Goal: Information Seeking & Learning: Learn about a topic

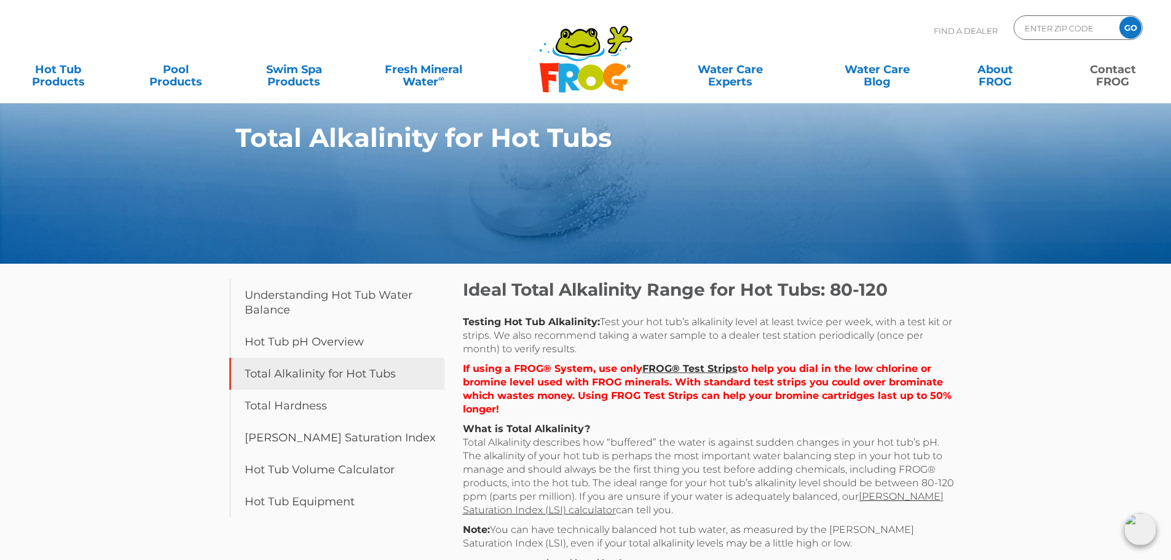
click at [1110, 67] on link "Contact FROG" at bounding box center [1113, 69] width 92 height 25
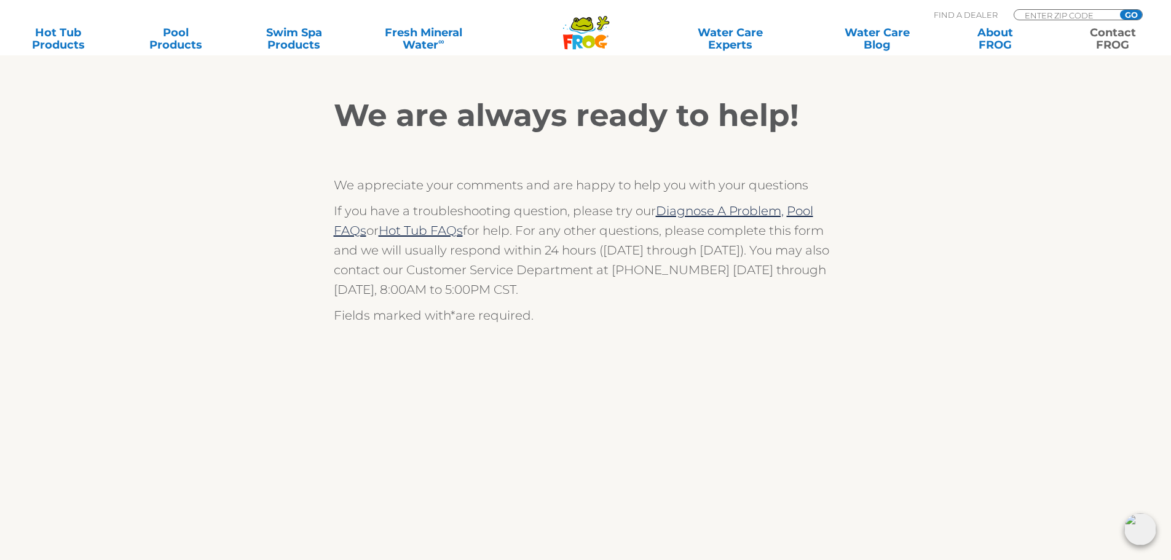
scroll to position [246, 0]
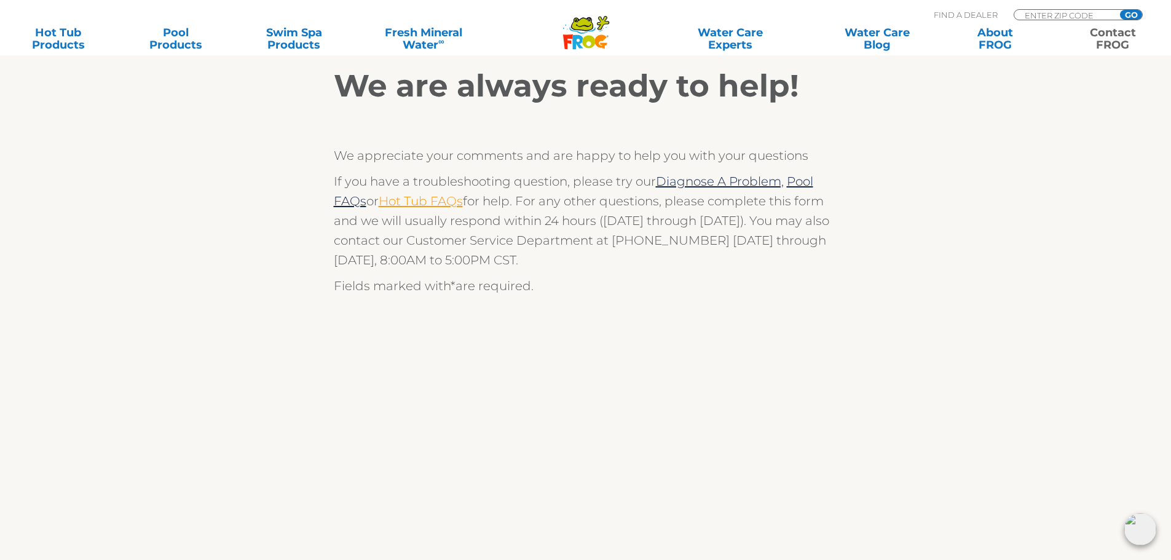
click at [415, 203] on link "Hot Tub FAQs" at bounding box center [421, 201] width 84 height 15
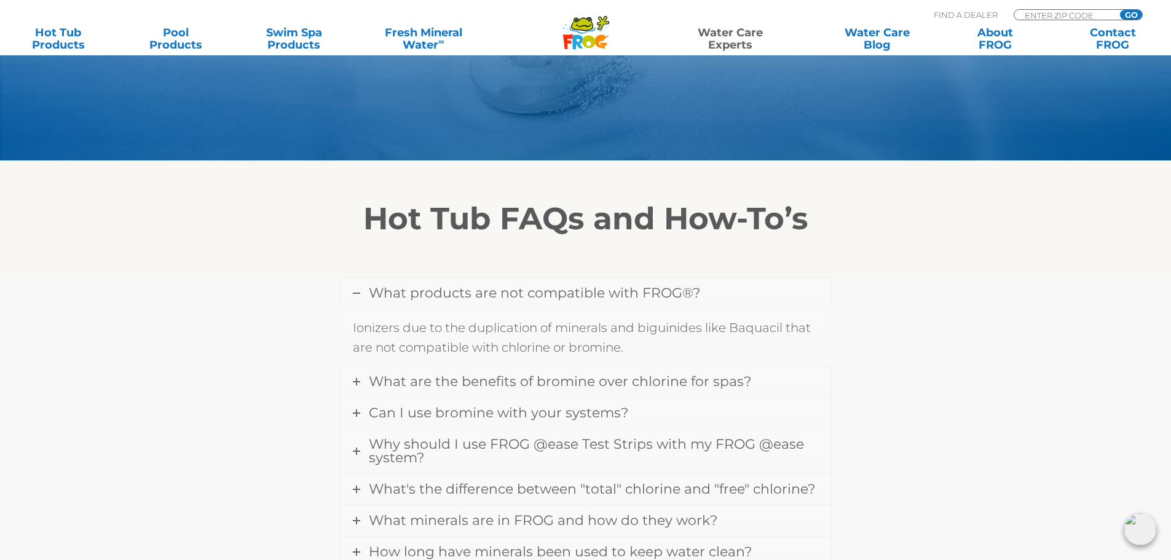
scroll to position [246, 0]
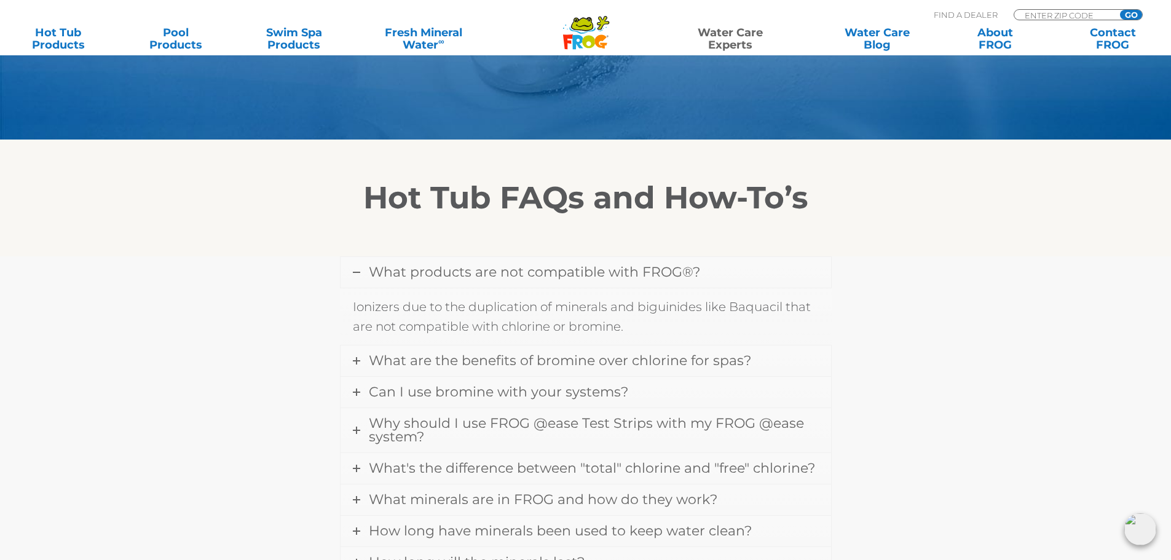
click at [355, 273] on icon at bounding box center [356, 272] width 7 height 7
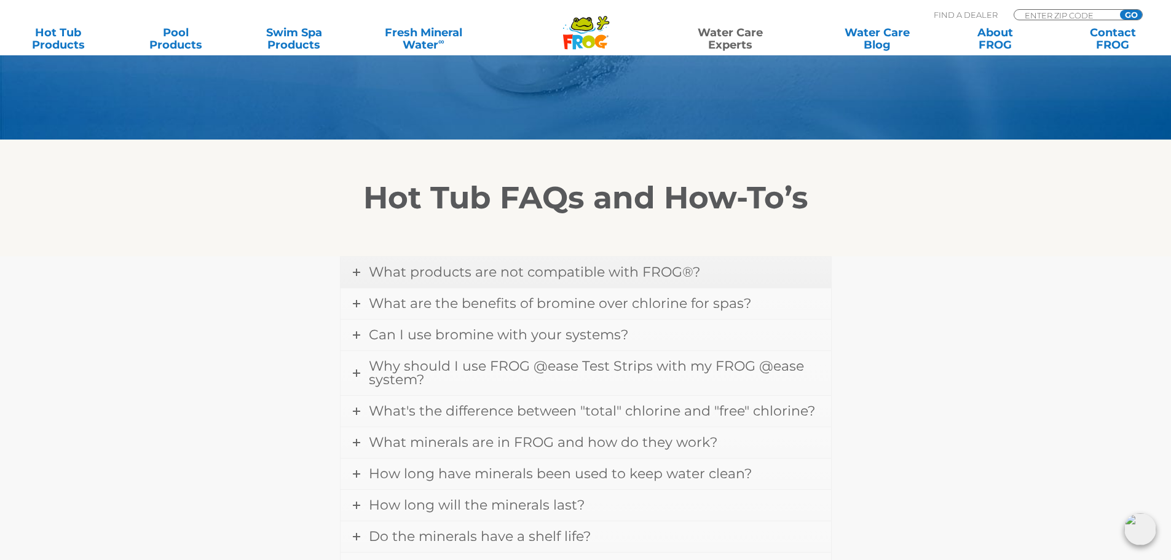
click at [355, 271] on icon at bounding box center [356, 272] width 7 height 7
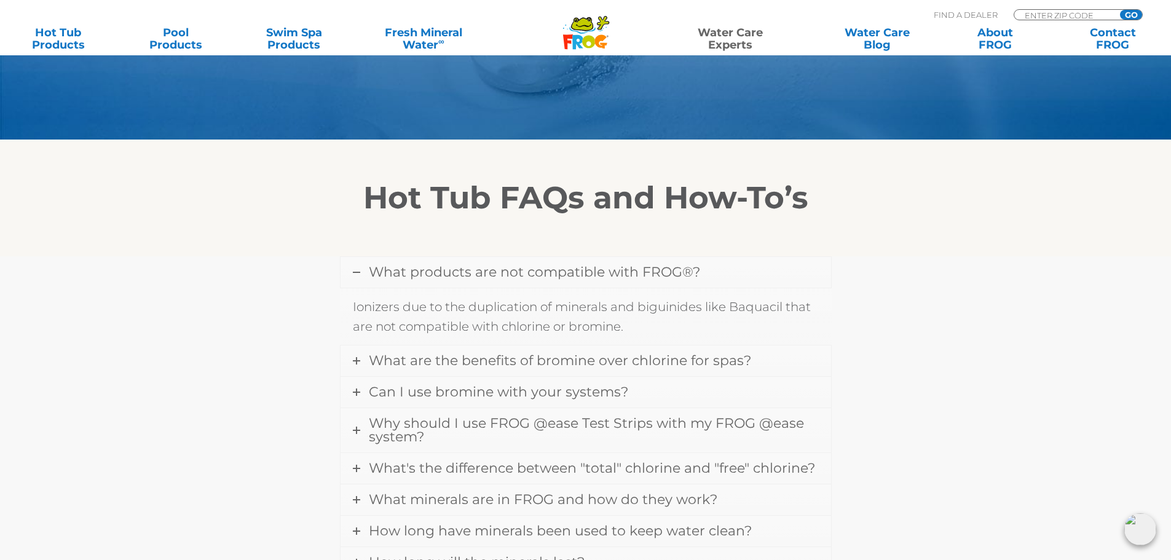
click at [358, 274] on icon at bounding box center [356, 272] width 7 height 7
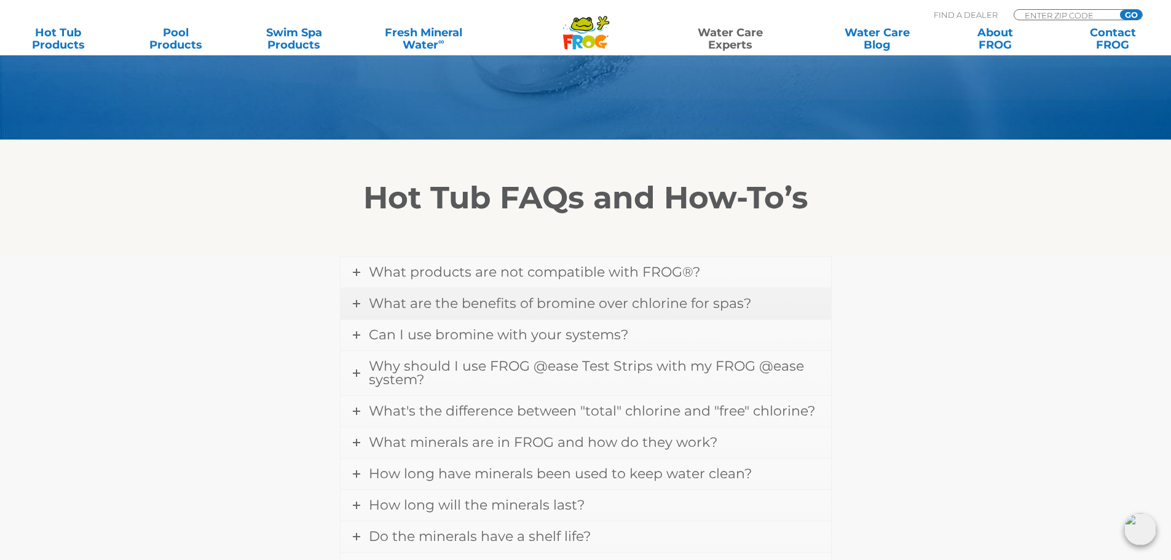
click at [360, 303] on link "What are the benefits of bromine over chlorine for spas?" at bounding box center [585, 303] width 490 height 31
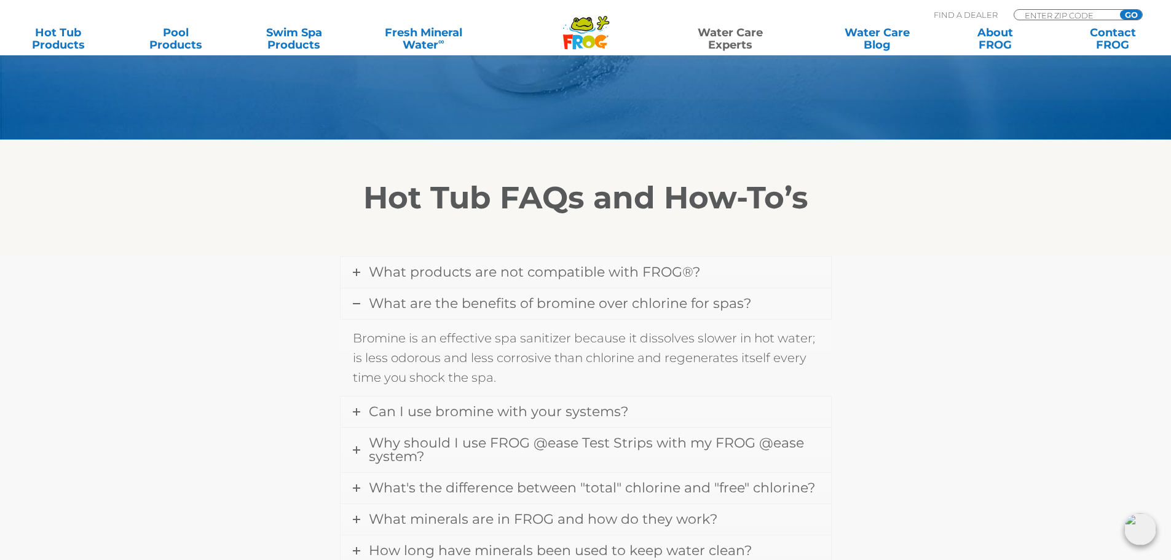
click at [356, 301] on icon at bounding box center [356, 303] width 7 height 7
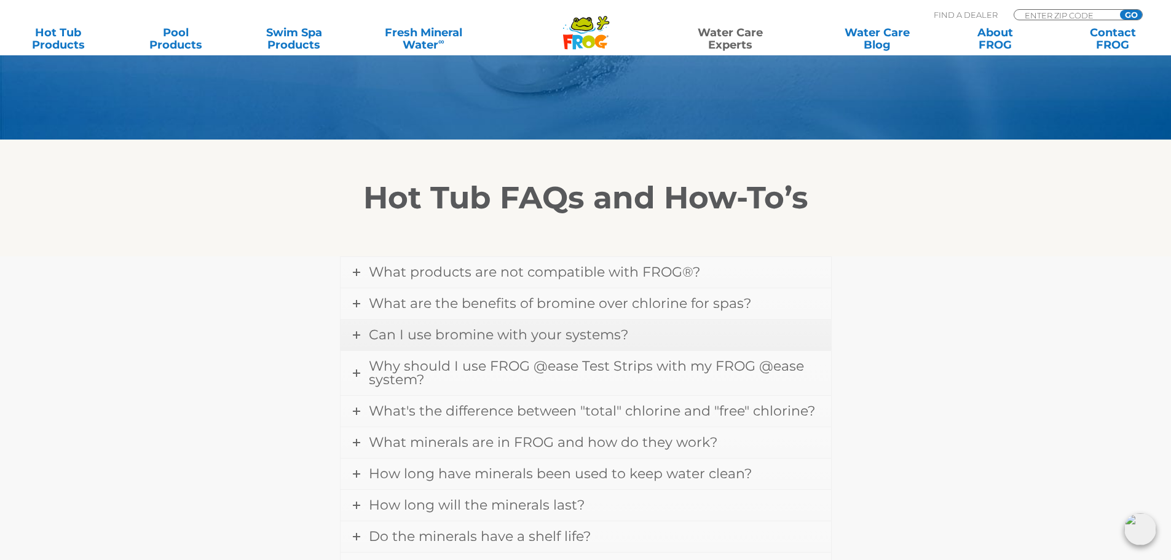
click at [379, 330] on span "Can I use bromine with your systems?" at bounding box center [498, 334] width 259 height 17
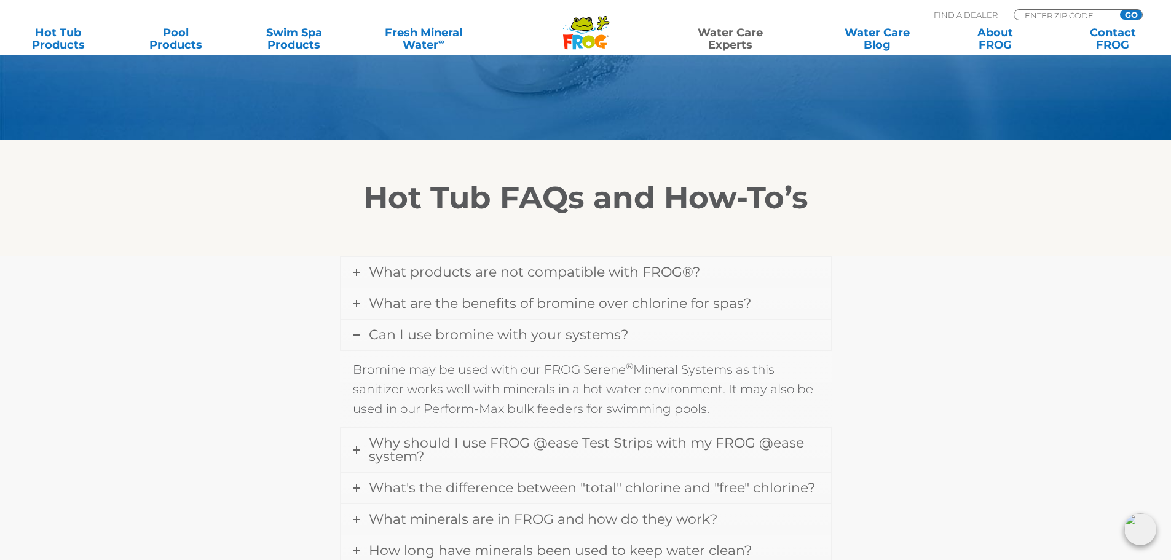
click at [353, 336] on icon at bounding box center [356, 334] width 7 height 7
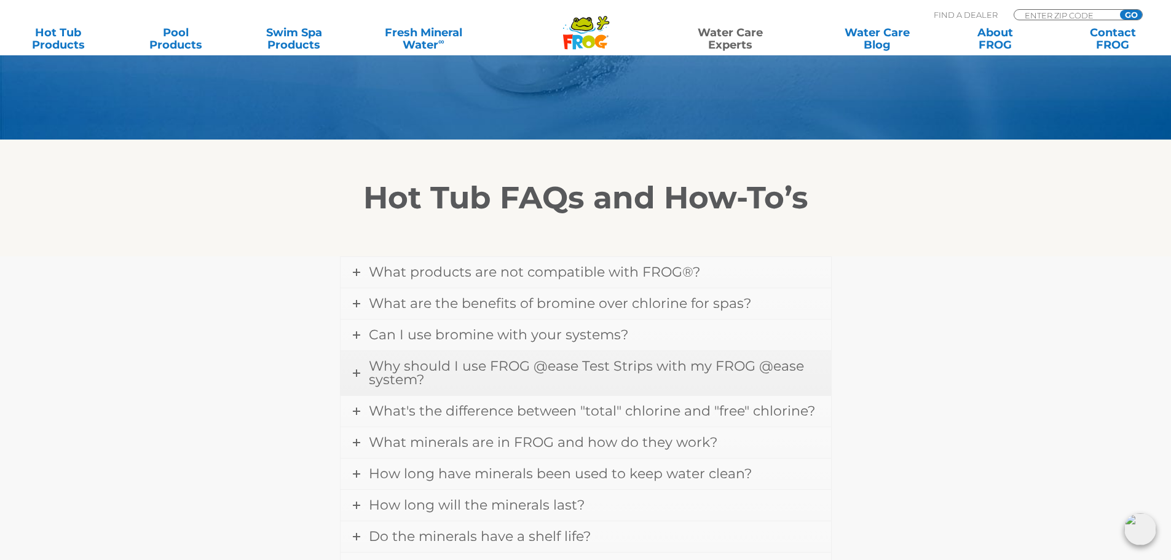
click at [355, 369] on link "Why should I use FROG @ease Test Strips with my FROG @ease system?" at bounding box center [585, 373] width 490 height 44
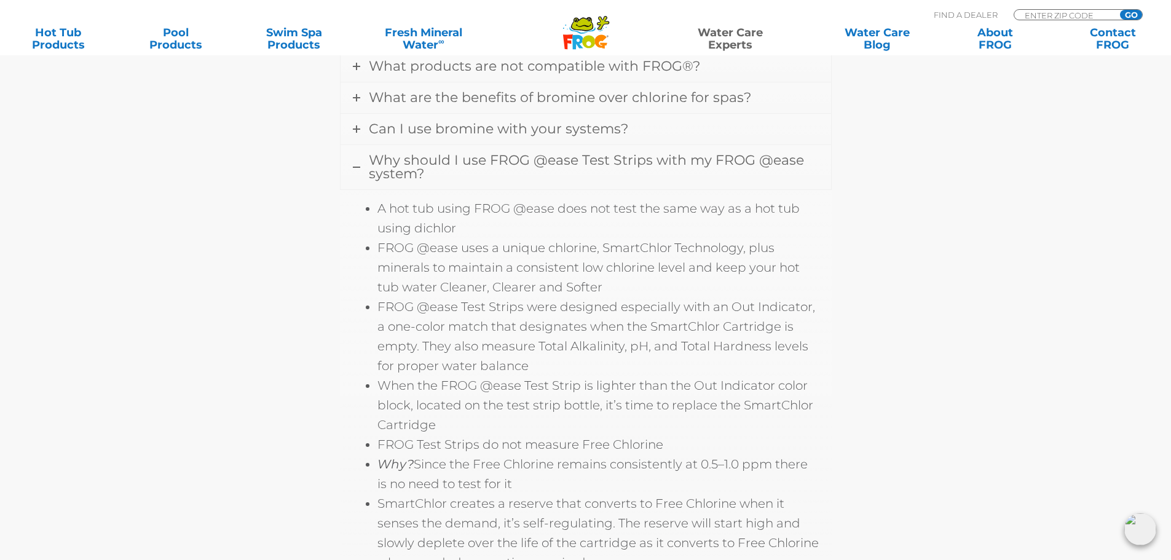
scroll to position [430, 0]
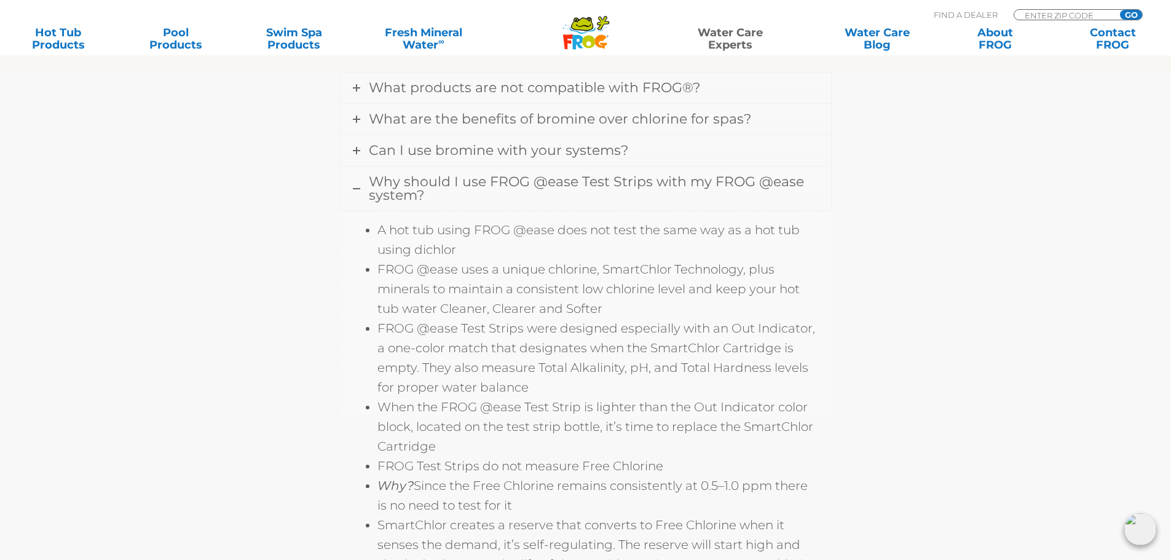
click at [358, 189] on icon at bounding box center [356, 188] width 7 height 7
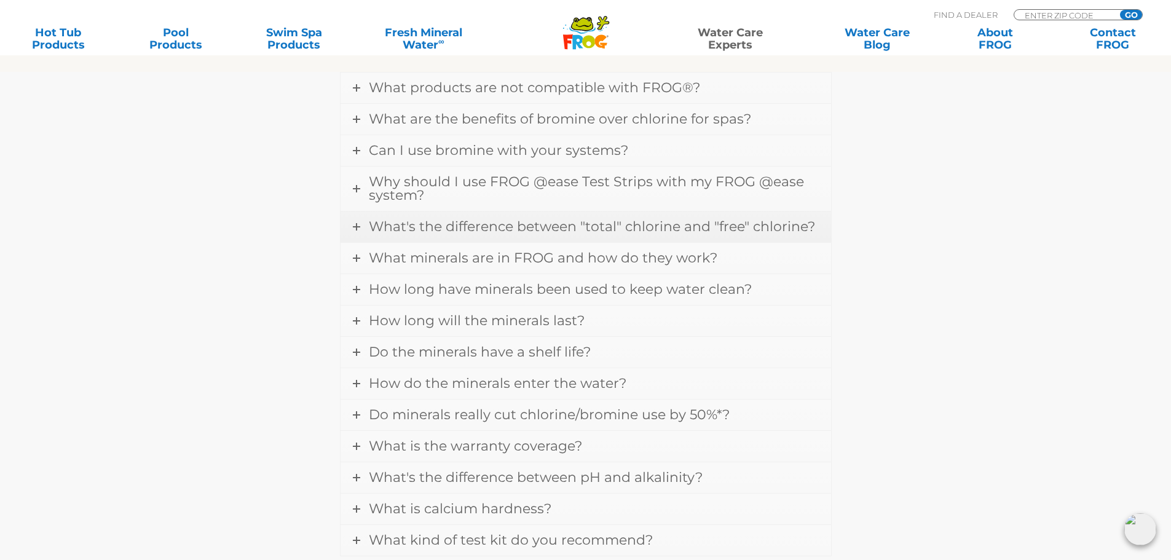
click at [431, 226] on span "What's the difference between "total" chlorine and "free" chlorine?" at bounding box center [592, 226] width 446 height 17
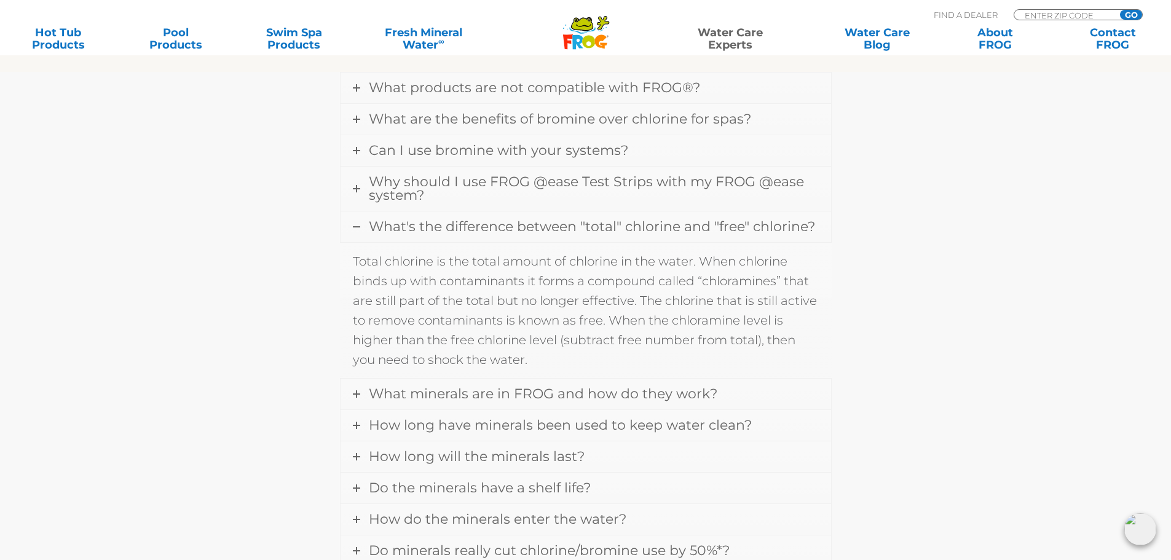
click at [358, 224] on icon at bounding box center [356, 226] width 7 height 7
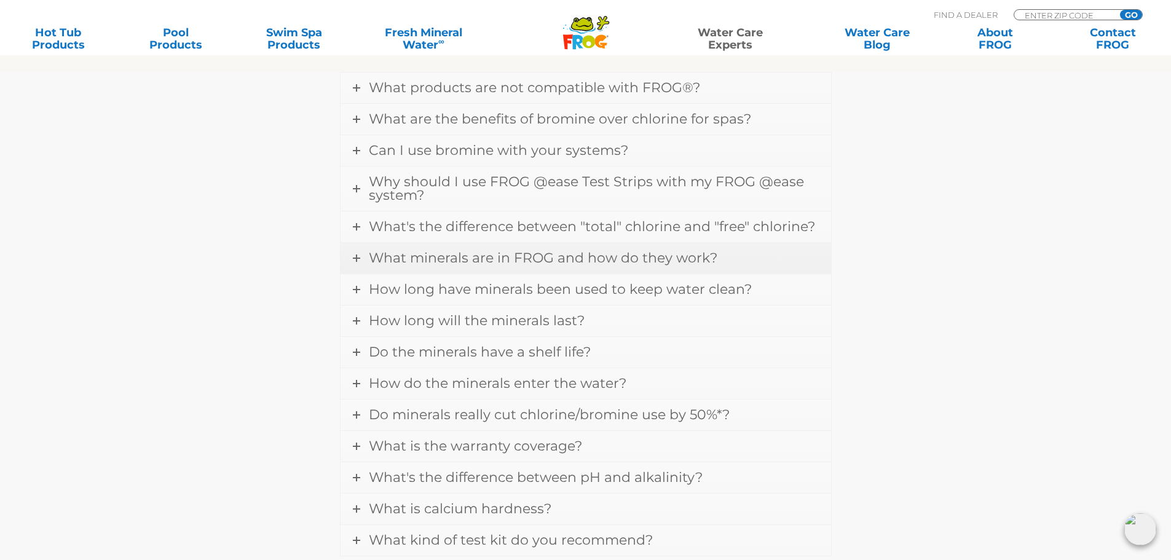
click at [353, 257] on icon at bounding box center [356, 257] width 7 height 7
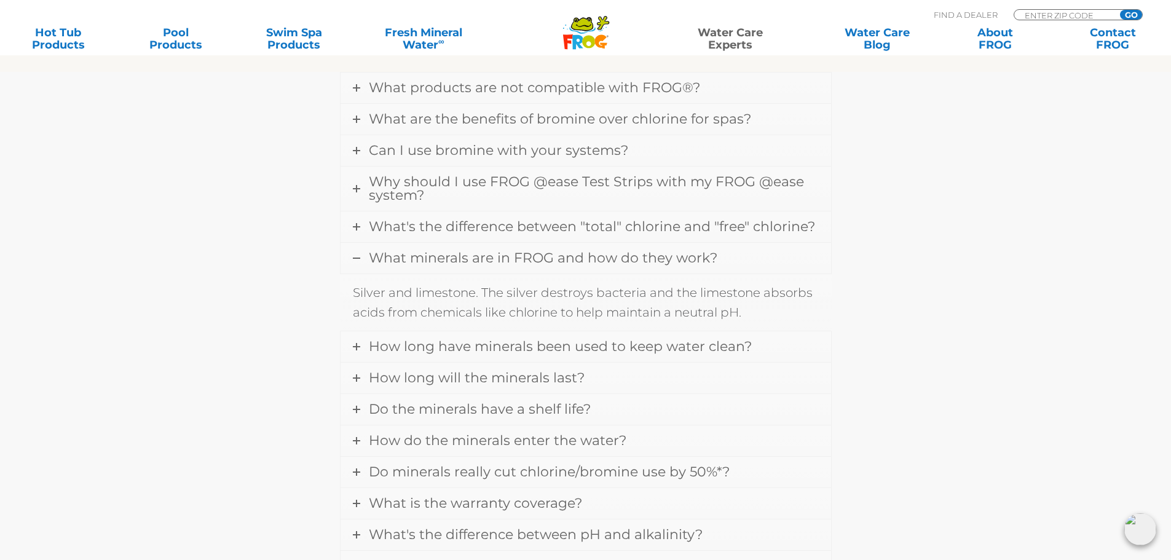
click at [355, 256] on icon at bounding box center [356, 257] width 7 height 7
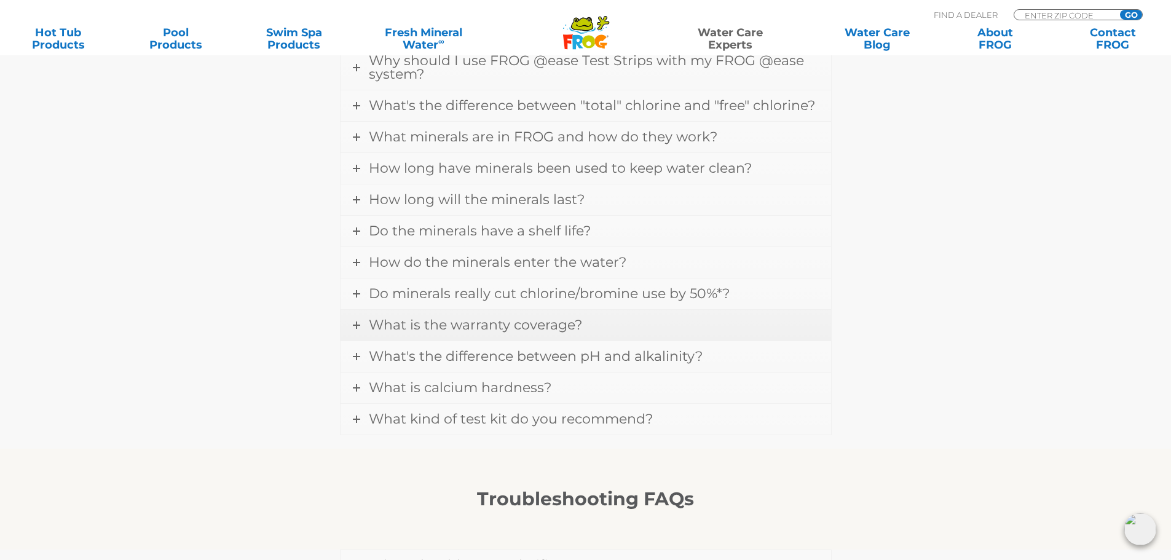
scroll to position [553, 0]
click at [404, 352] on span "What's the difference between pH and alkalinity?" at bounding box center [536, 354] width 334 height 17
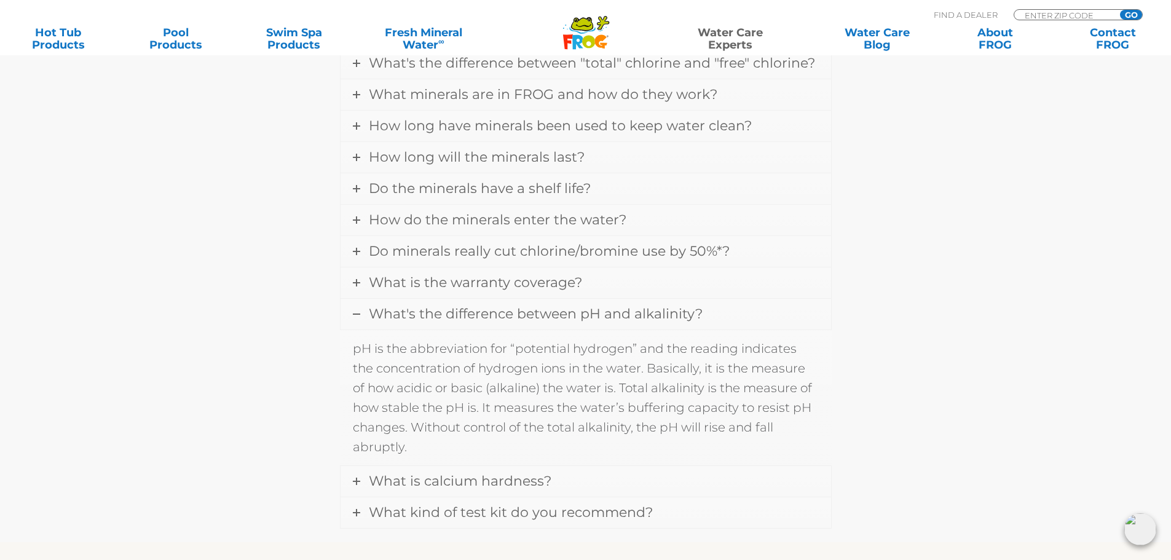
scroll to position [614, 0]
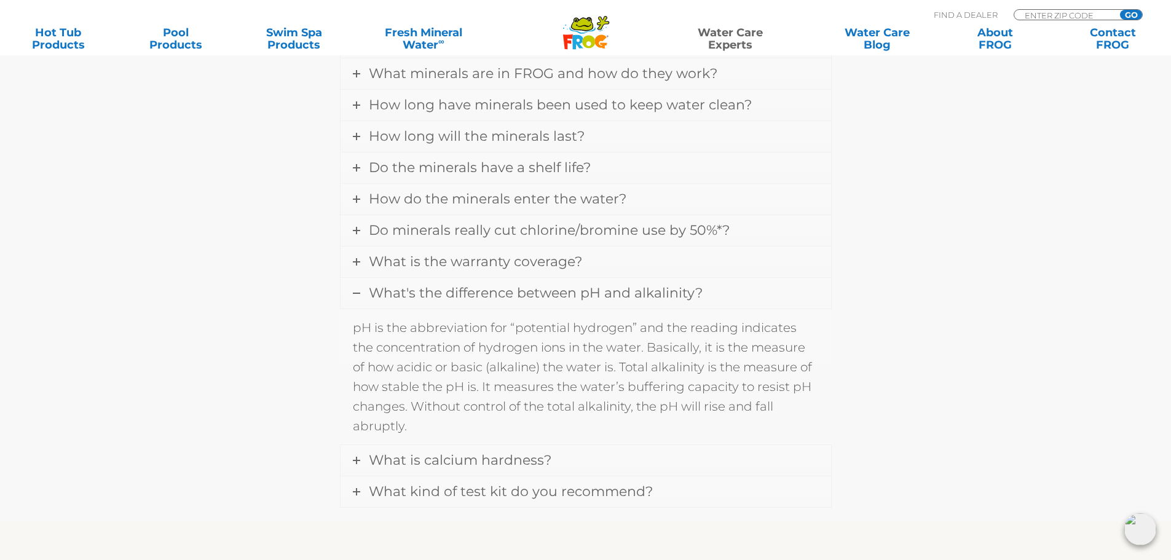
click at [354, 291] on icon at bounding box center [356, 292] width 7 height 7
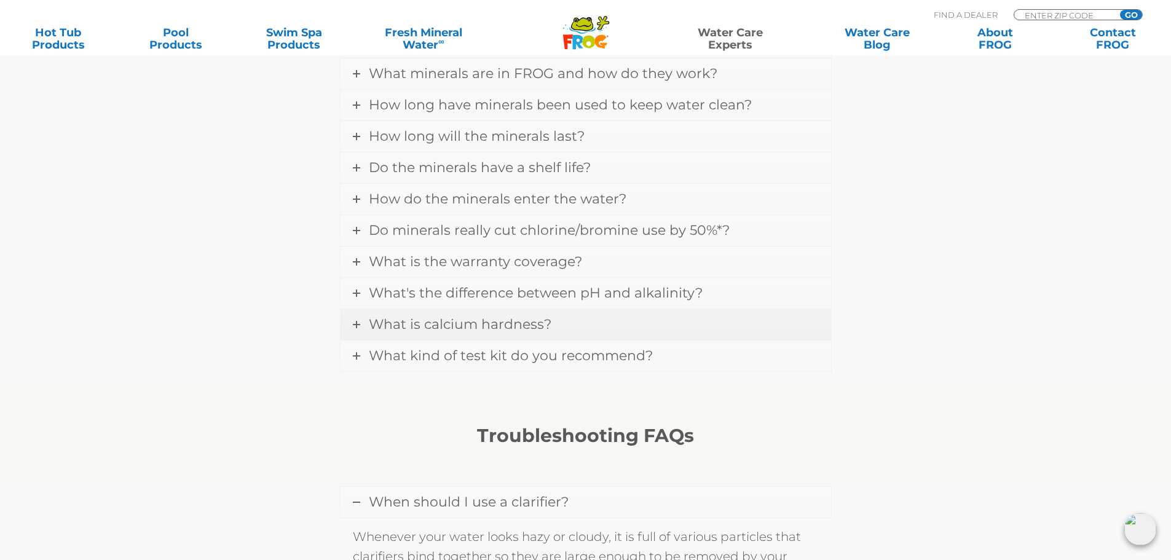
click at [354, 324] on icon at bounding box center [356, 324] width 7 height 7
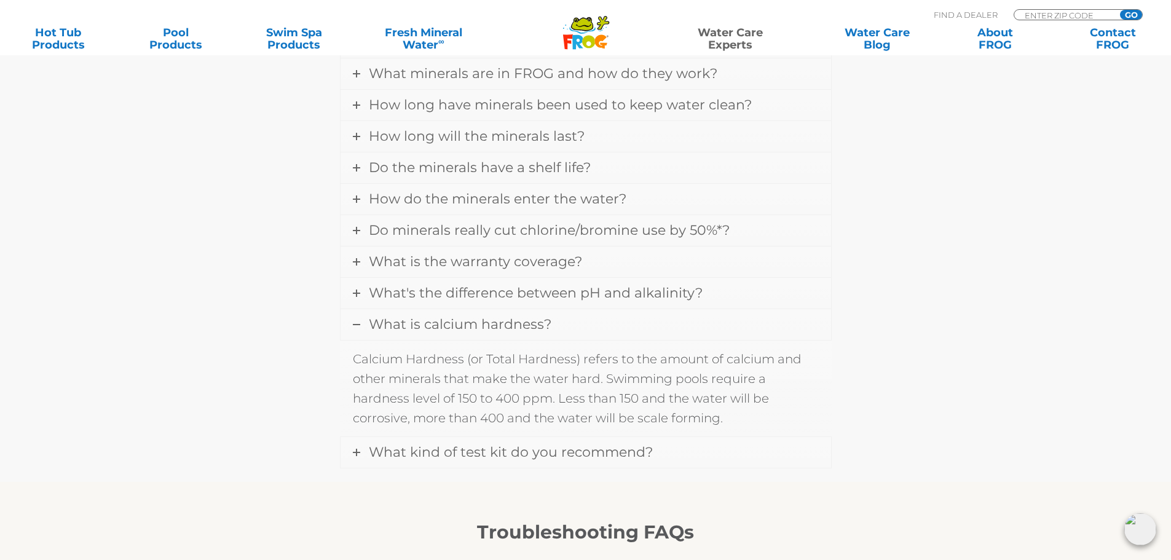
click at [359, 325] on icon at bounding box center [356, 324] width 7 height 7
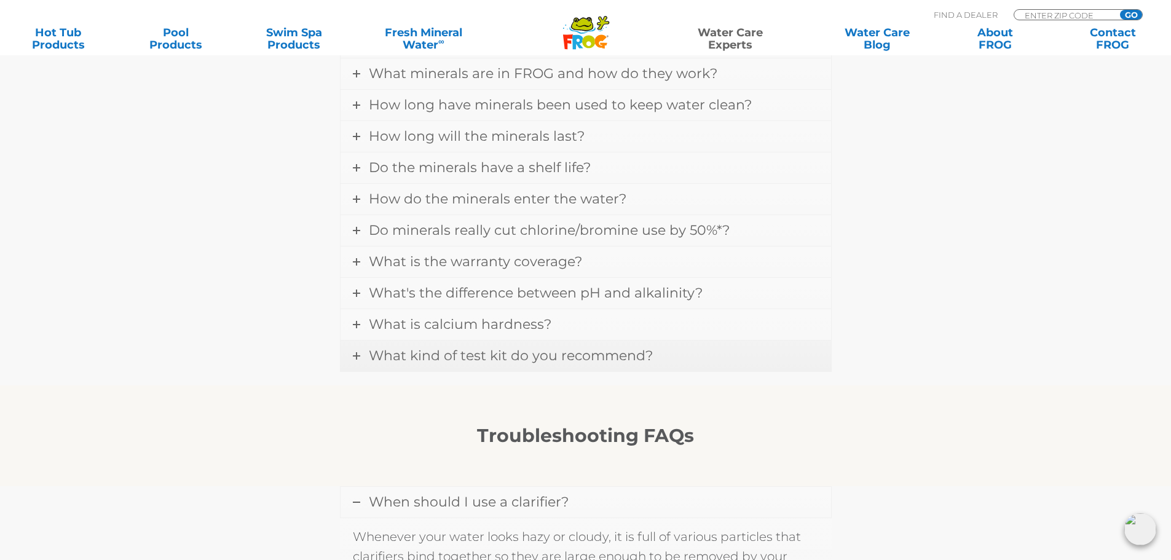
click at [361, 358] on link "What kind of test kit do you recommend?" at bounding box center [585, 355] width 490 height 31
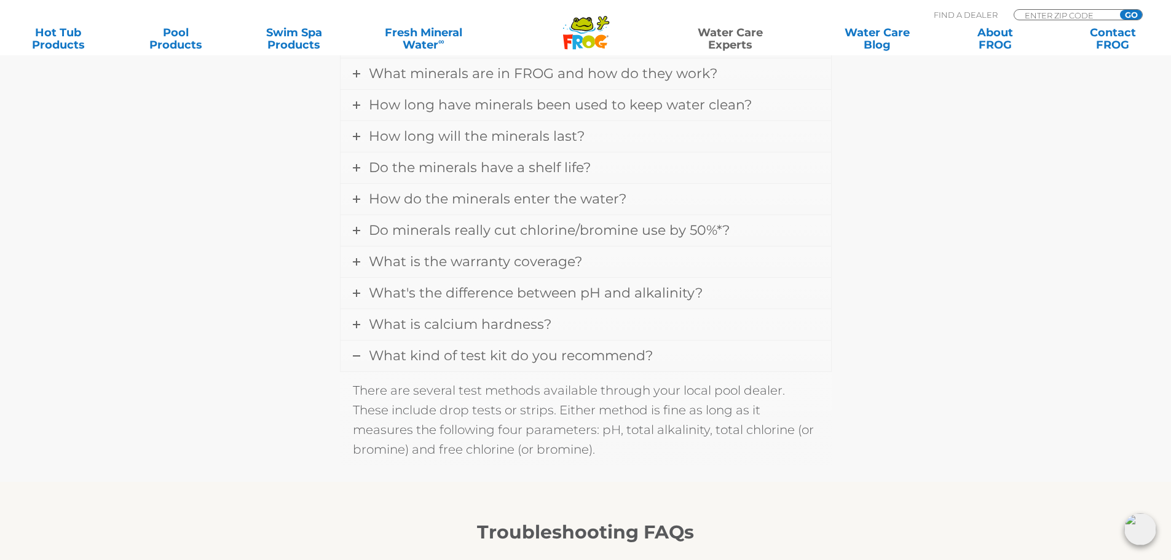
click at [351, 353] on link "What kind of test kit do you recommend?" at bounding box center [585, 355] width 490 height 31
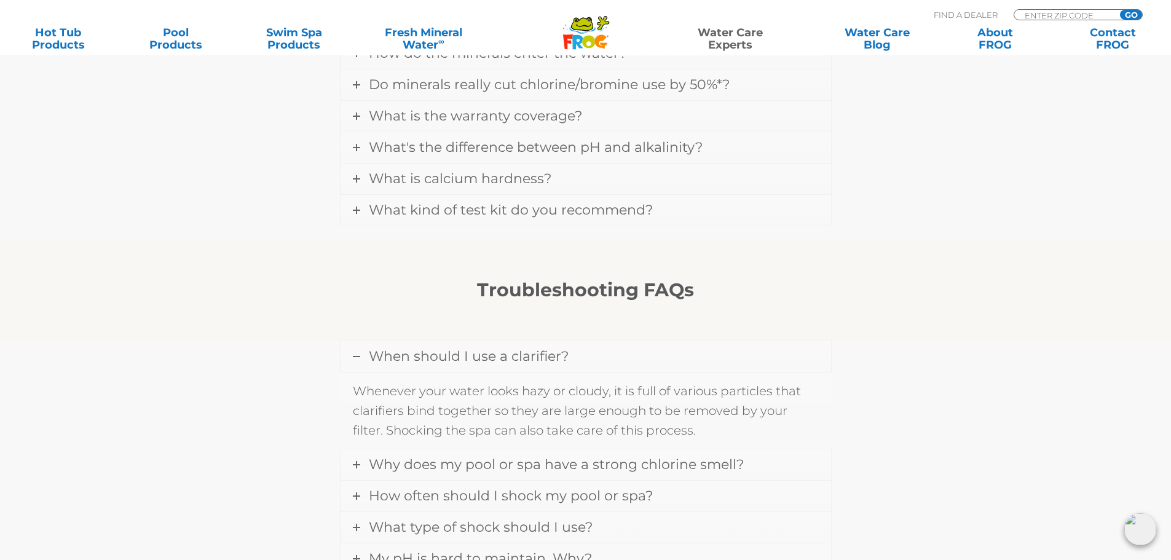
scroll to position [799, 0]
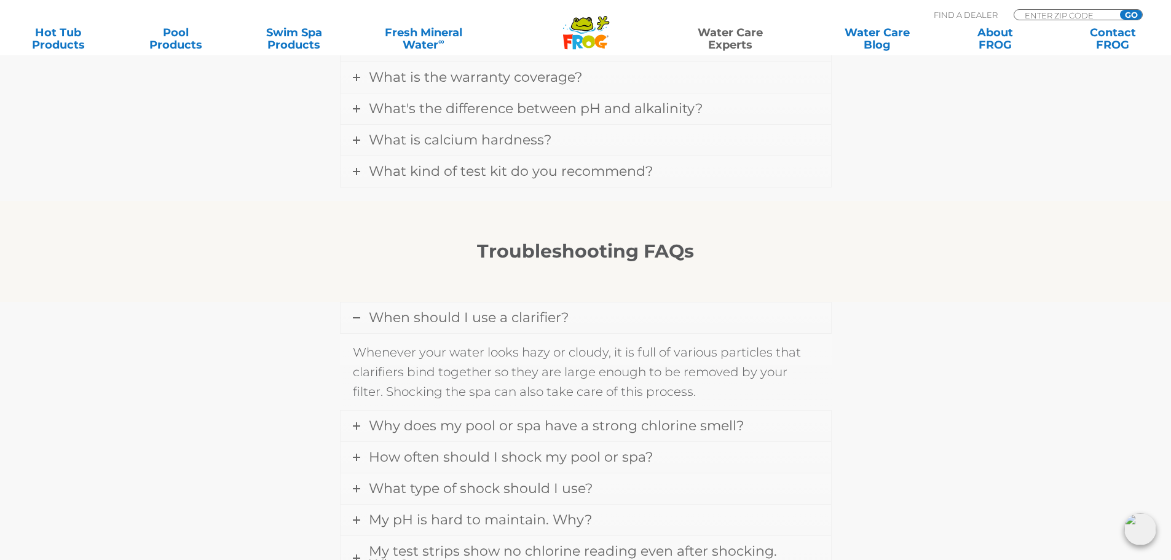
click at [358, 316] on icon at bounding box center [356, 317] width 7 height 7
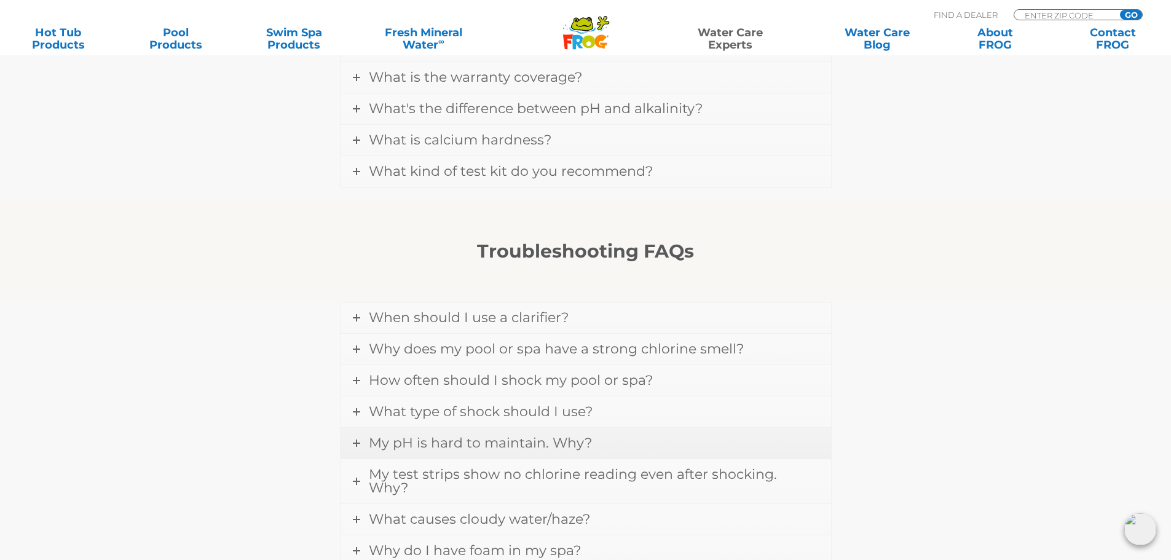
click at [356, 444] on icon at bounding box center [356, 442] width 7 height 7
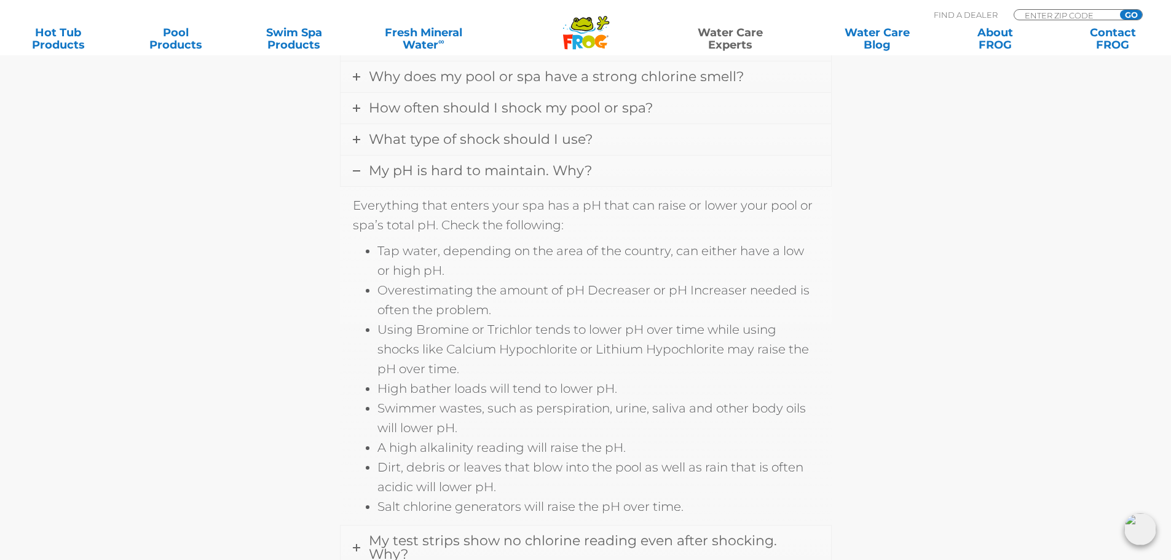
scroll to position [1045, 0]
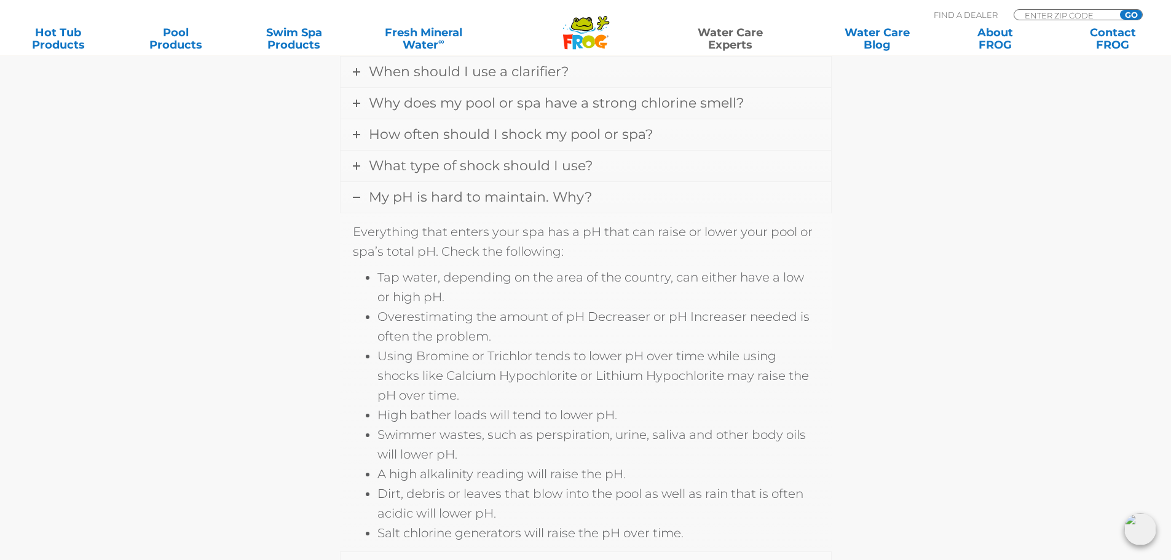
click at [358, 195] on icon at bounding box center [356, 197] width 7 height 7
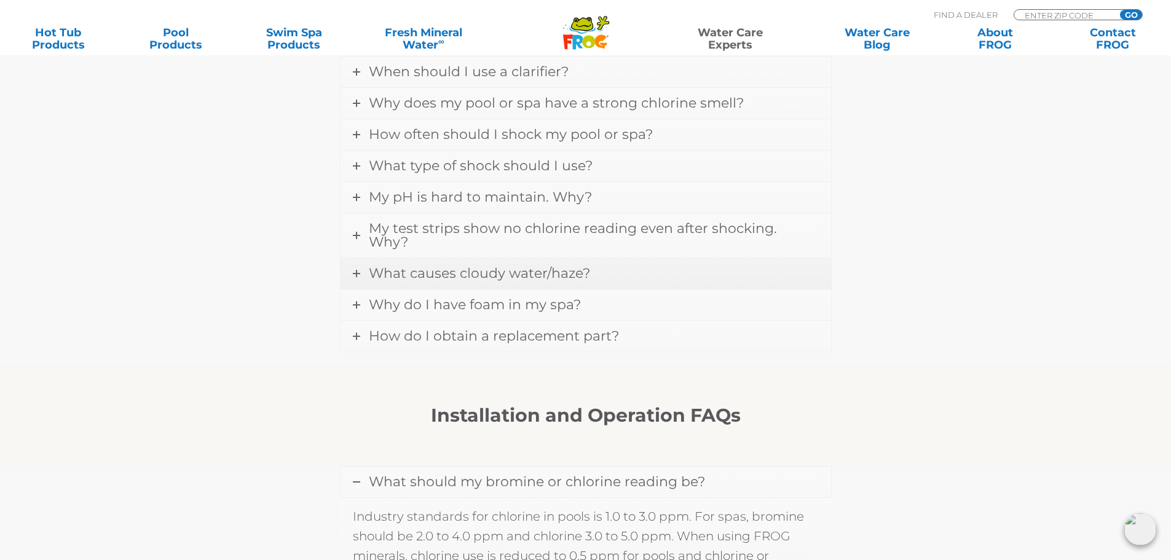
click at [406, 265] on span "What causes cloudy water/haze?" at bounding box center [479, 273] width 221 height 17
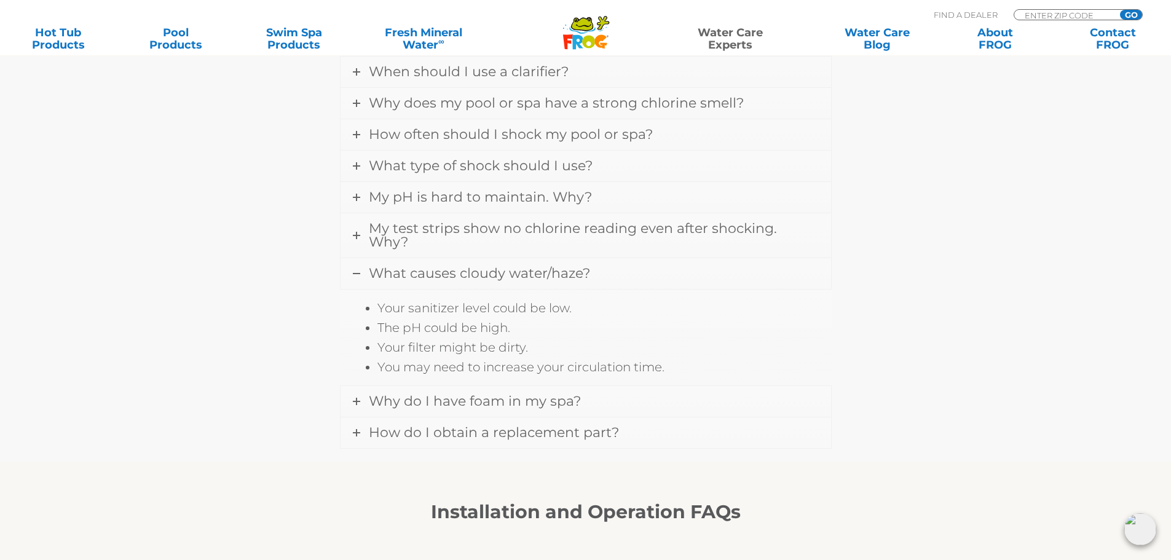
click at [355, 270] on icon at bounding box center [356, 273] width 7 height 7
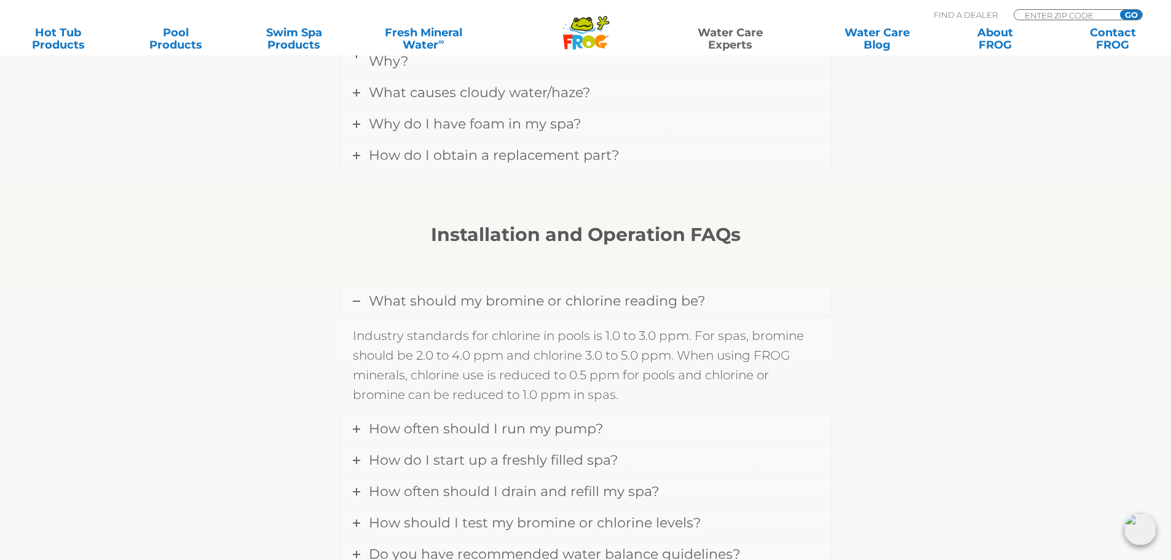
scroll to position [1229, 0]
click at [353, 294] on icon at bounding box center [356, 297] width 7 height 7
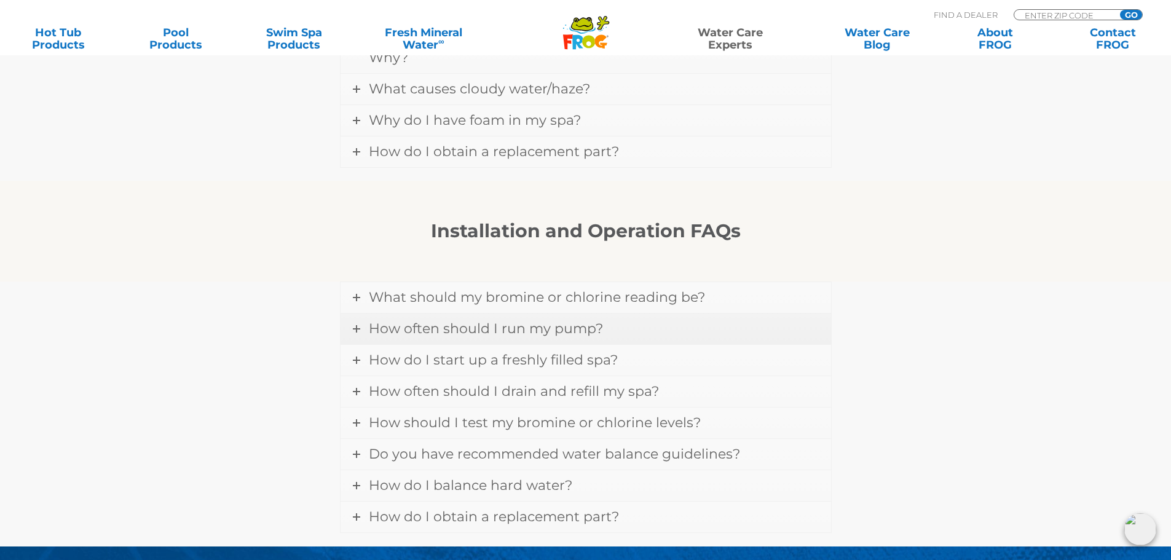
click at [449, 320] on span "How often should I run my pump?" at bounding box center [486, 328] width 234 height 17
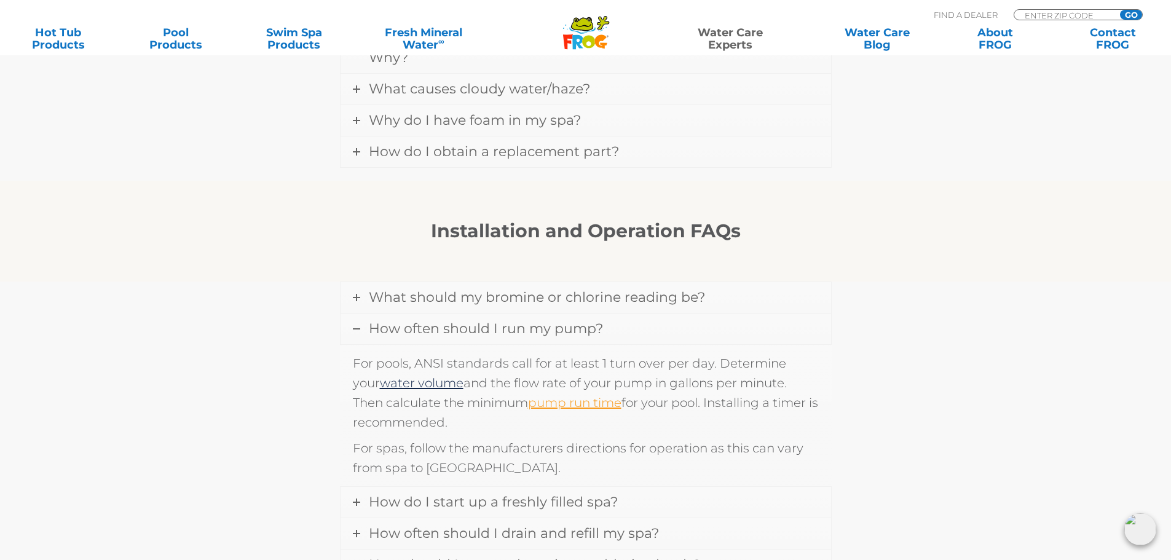
click at [544, 395] on link "pump run time" at bounding box center [574, 402] width 93 height 15
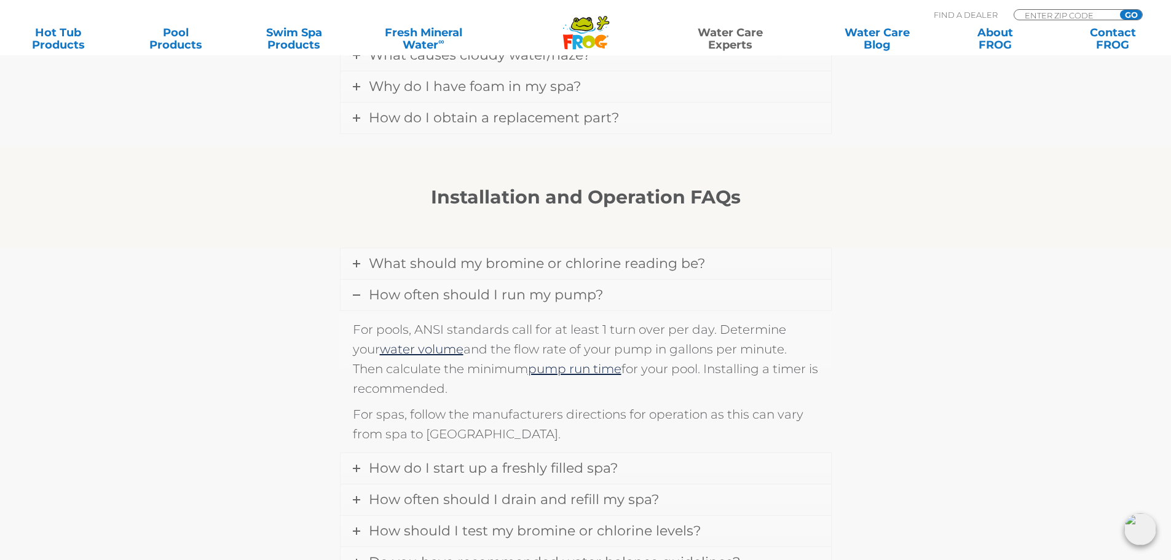
scroll to position [1290, 0]
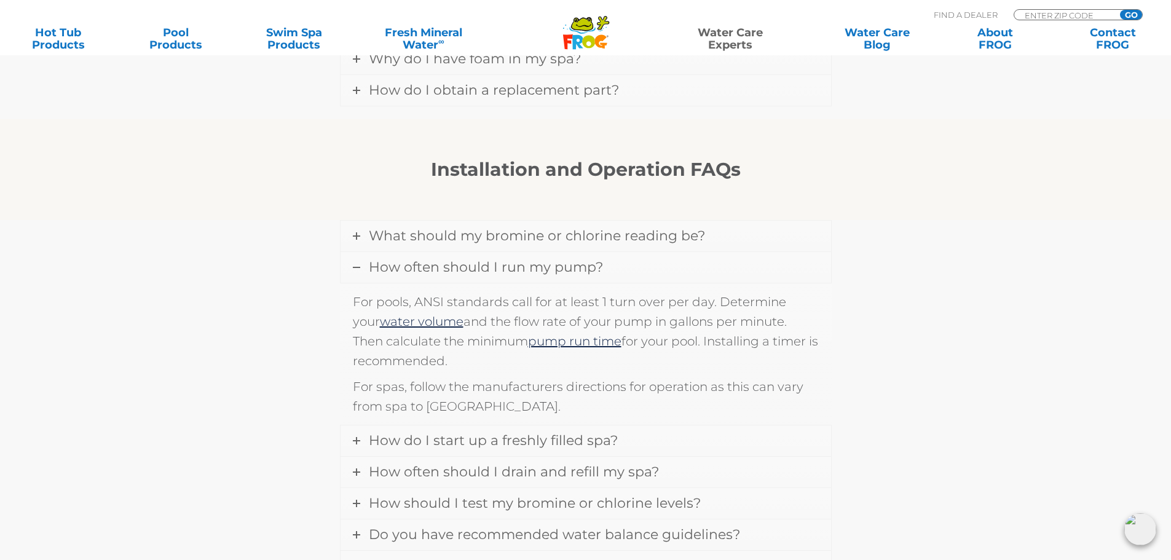
click at [355, 264] on icon at bounding box center [356, 267] width 7 height 7
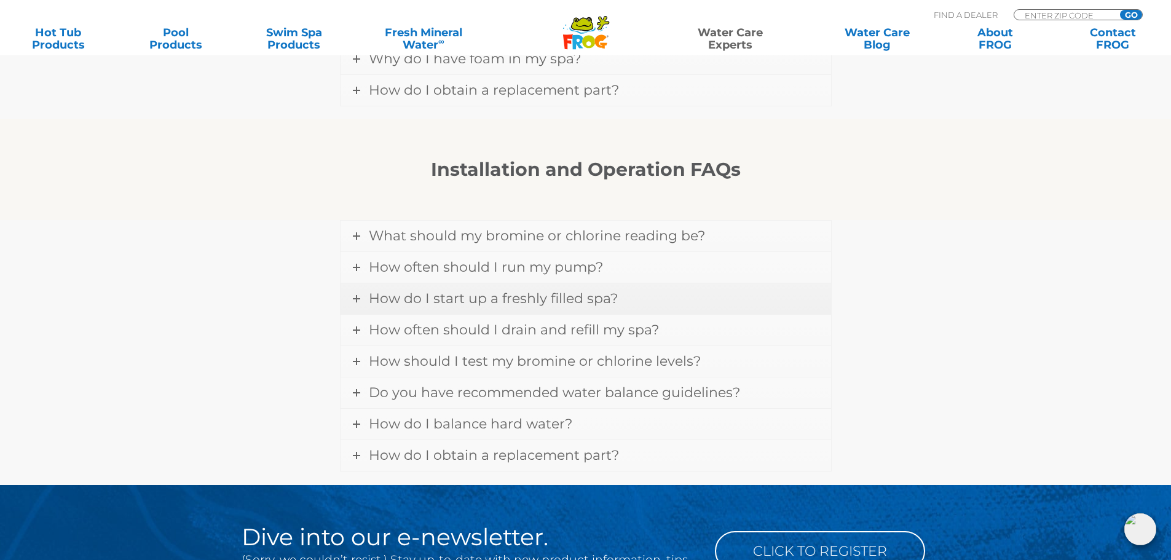
click at [386, 290] on span "How do I start up a freshly filled spa?" at bounding box center [493, 298] width 249 height 17
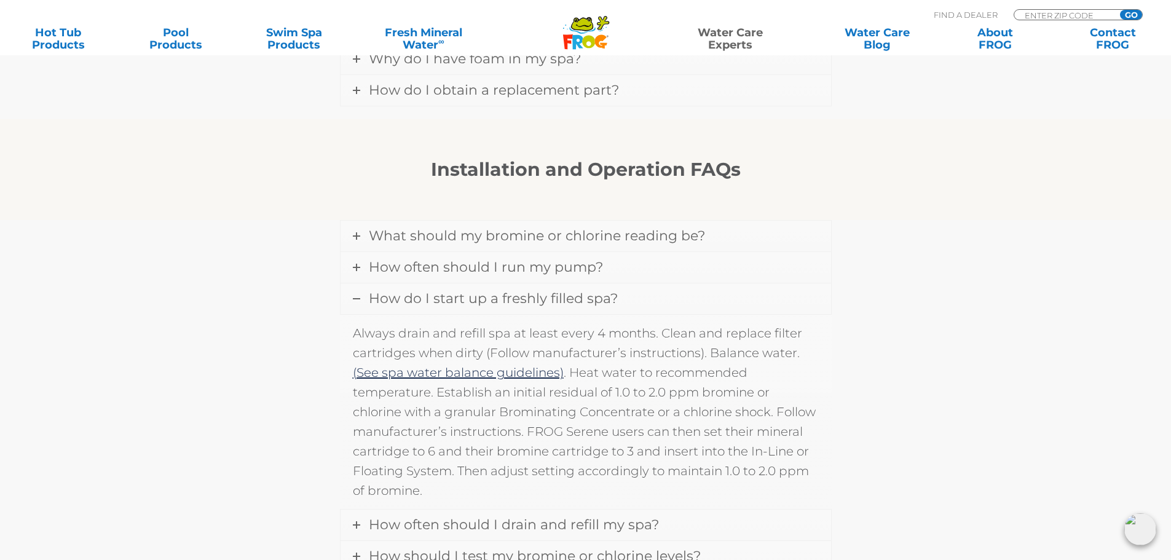
click at [356, 295] on icon at bounding box center [356, 298] width 7 height 7
